Goal: Purchase product/service

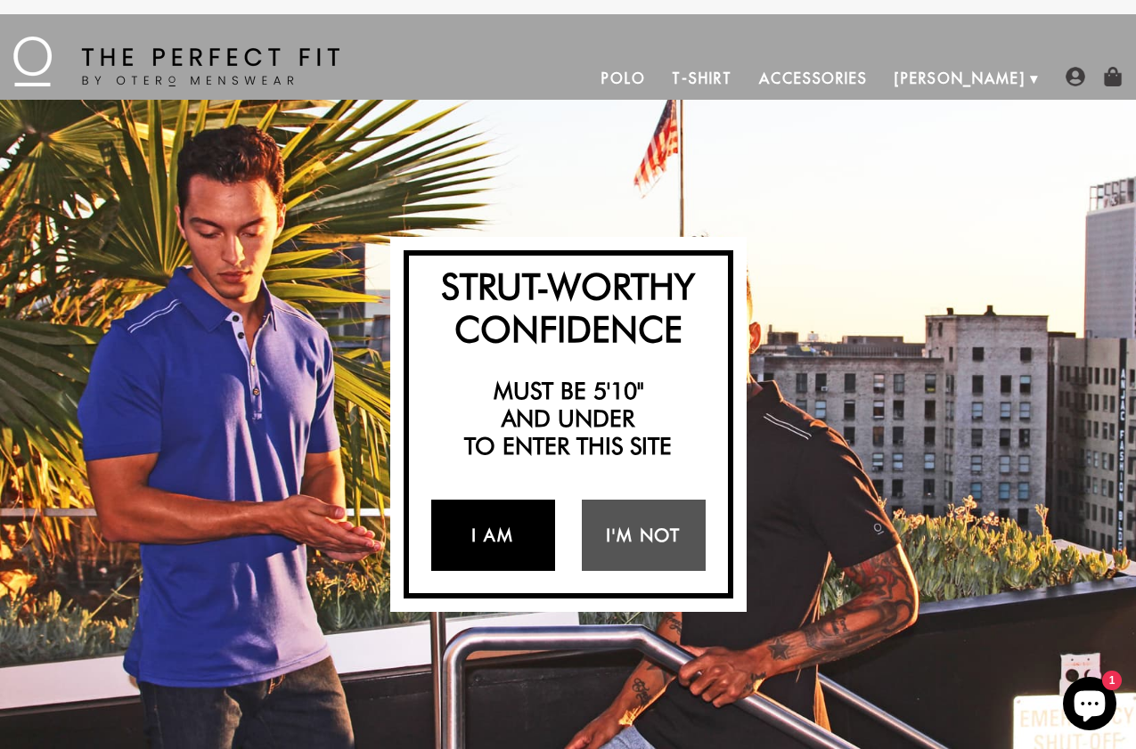
click at [461, 528] on link "I Am" at bounding box center [493, 535] width 124 height 71
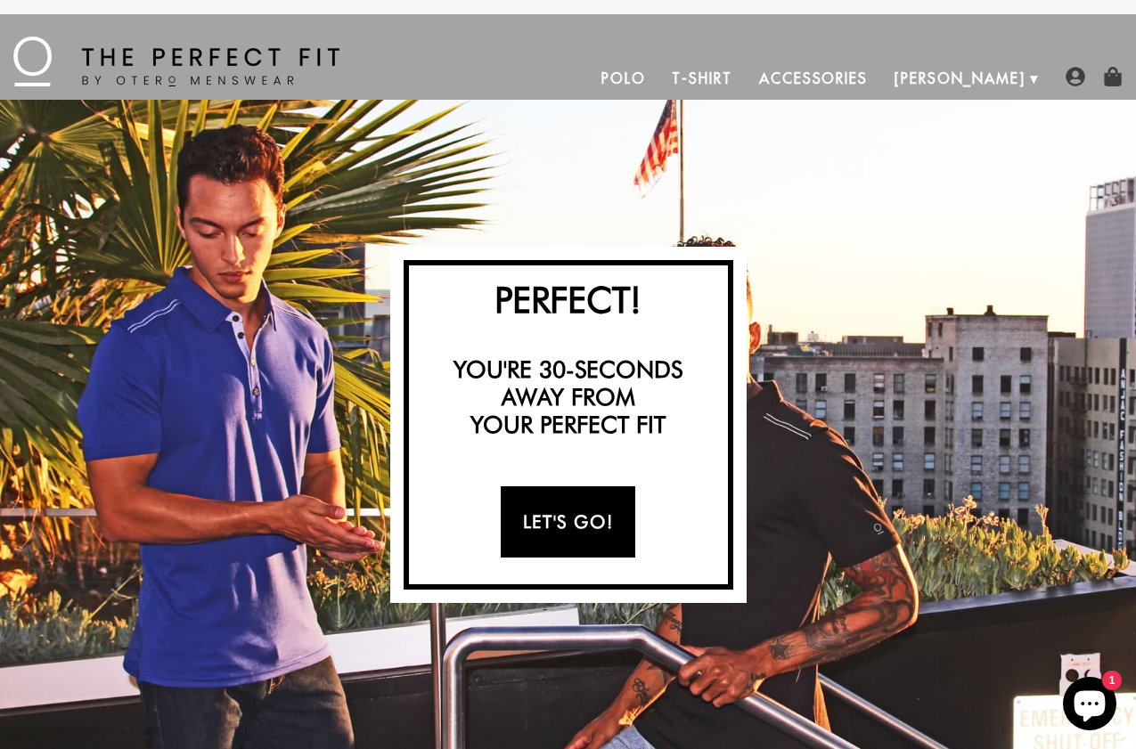
click at [558, 503] on link "Let's Go!" at bounding box center [568, 521] width 134 height 71
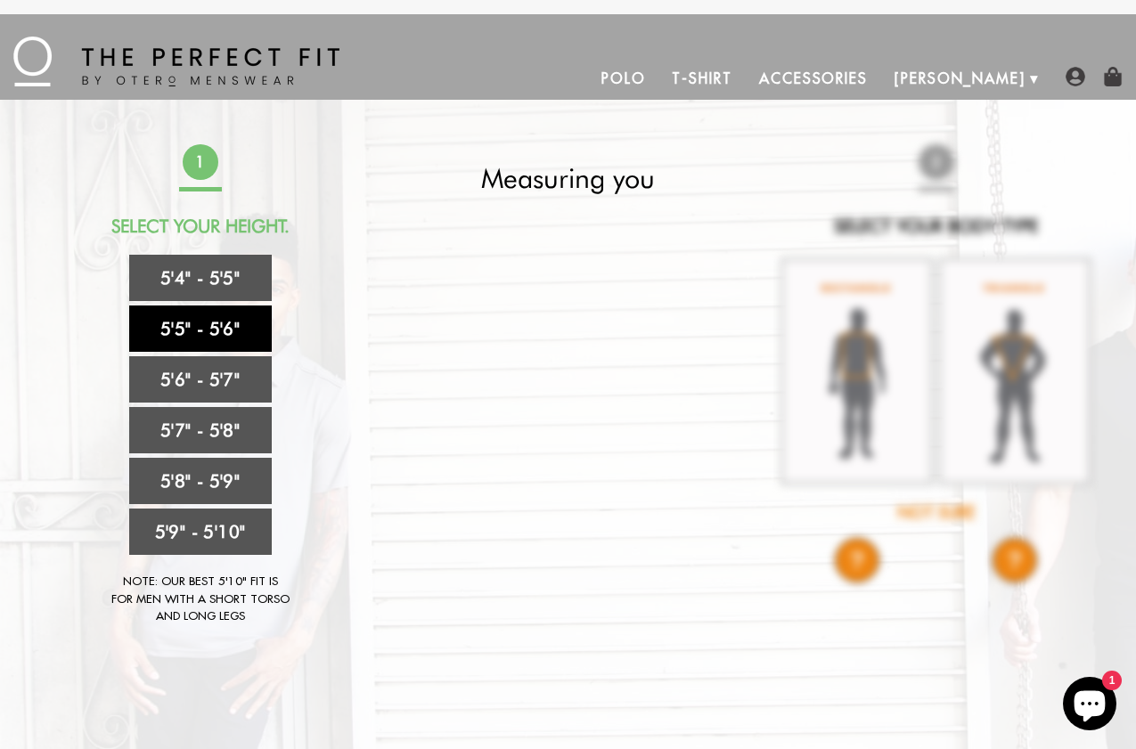
click at [248, 338] on link "5'5" - 5'6"" at bounding box center [200, 328] width 142 height 46
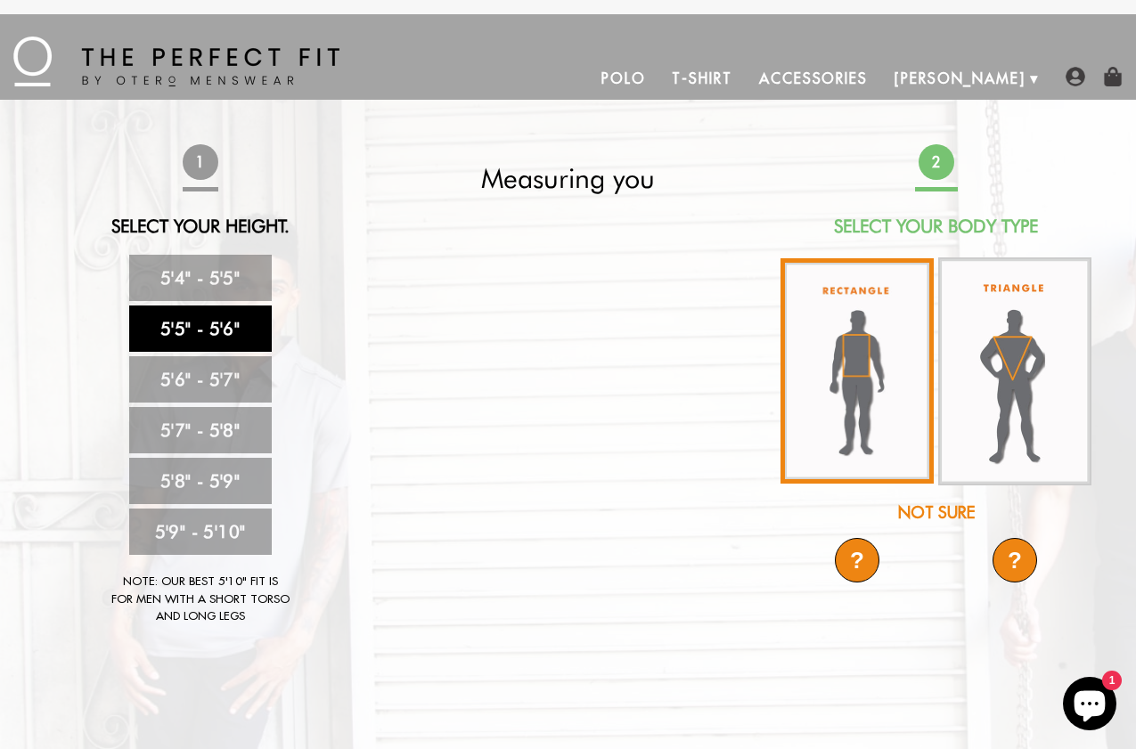
click at [866, 387] on img at bounding box center [856, 370] width 153 height 225
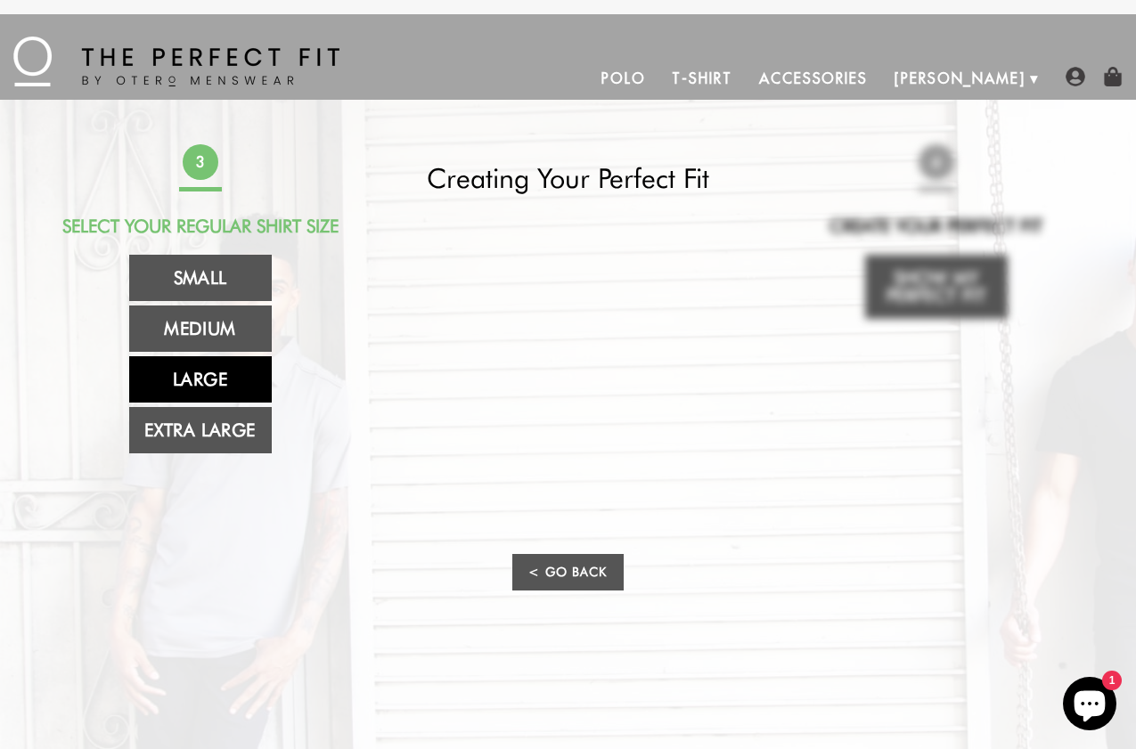
click at [215, 382] on link "Large" at bounding box center [200, 379] width 142 height 46
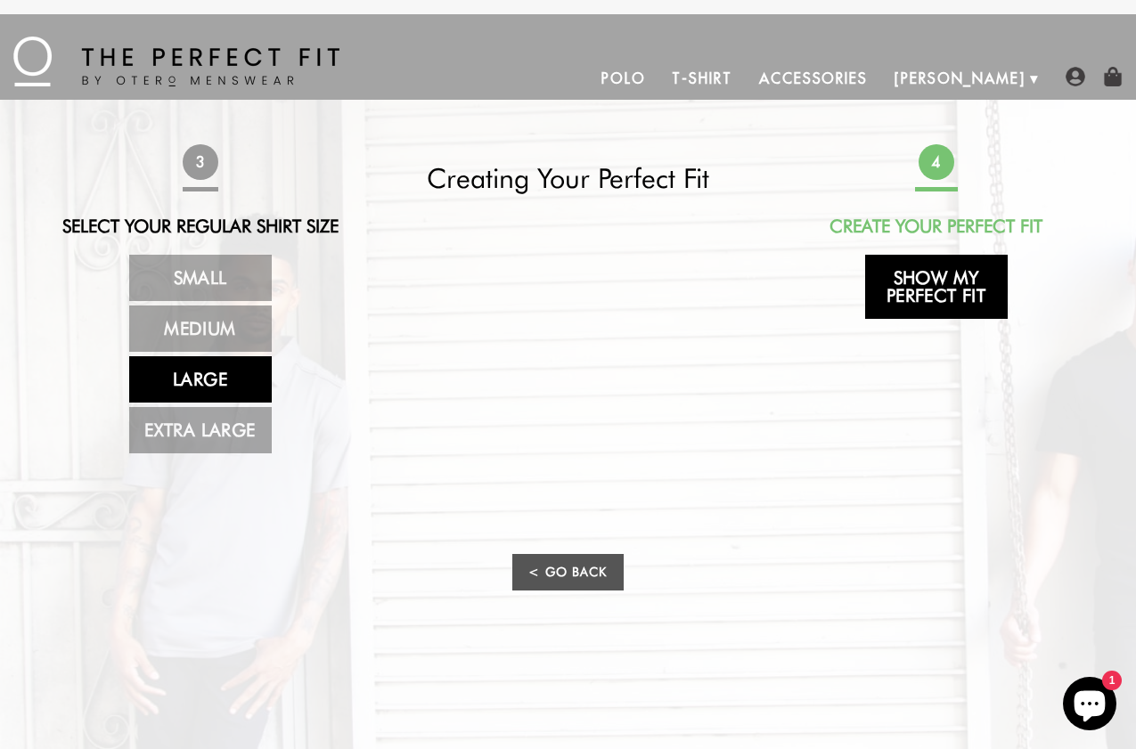
click at [935, 296] on link "Show My Perfect Fit" at bounding box center [936, 287] width 142 height 64
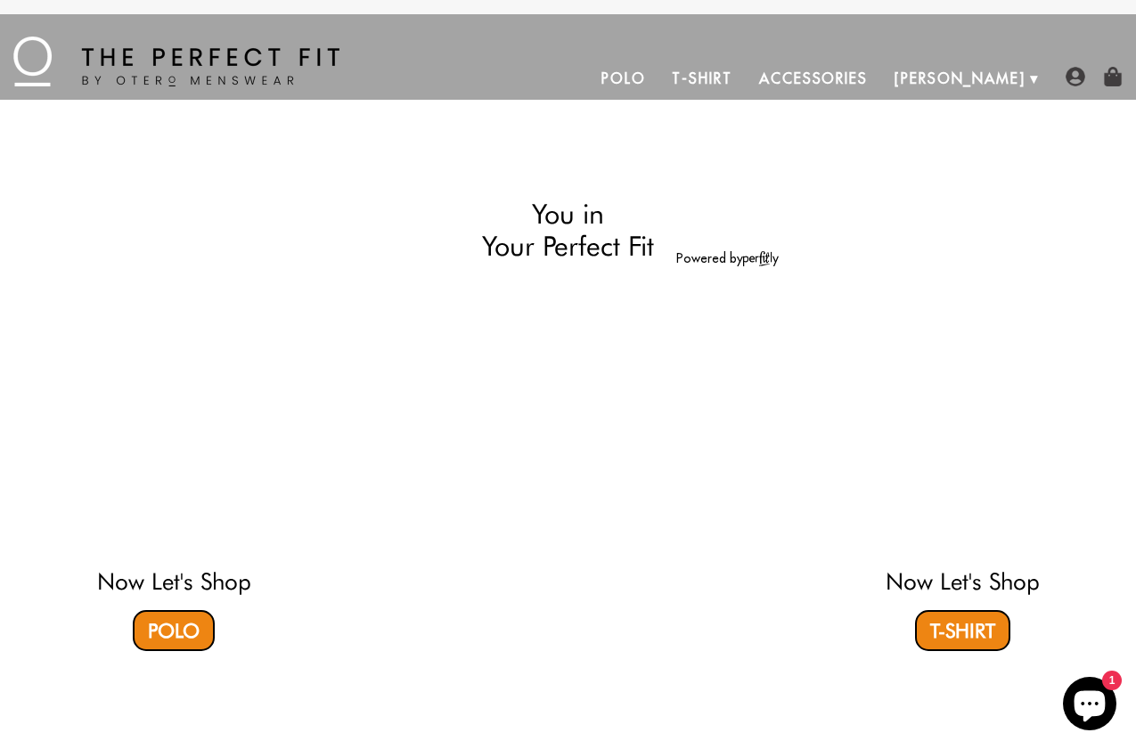
select select "55-56"
select select "L"
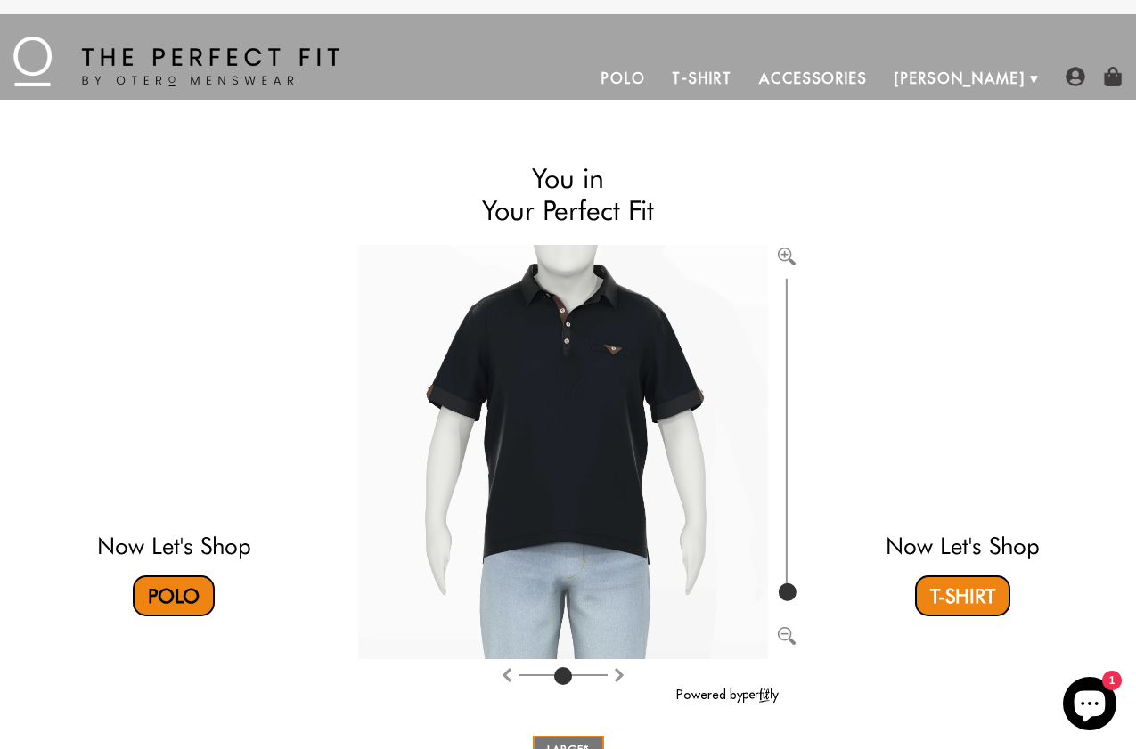
click at [187, 587] on link "Polo" at bounding box center [174, 595] width 82 height 41
